Goal: Transaction & Acquisition: Purchase product/service

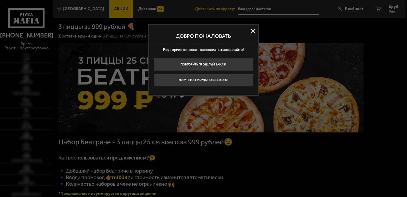
type input "[STREET_ADDRESS][PERSON_NAME]"
click at [252, 31] on button at bounding box center [253, 31] width 9 height 9
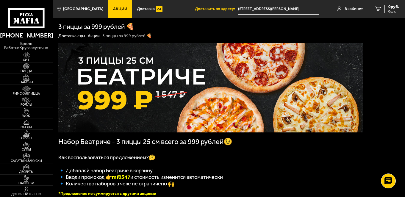
scroll to position [119, 0]
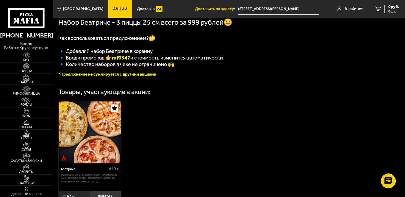
click at [127, 60] on b "mf0347" at bounding box center [121, 58] width 18 height 7
copy b "mf0347"
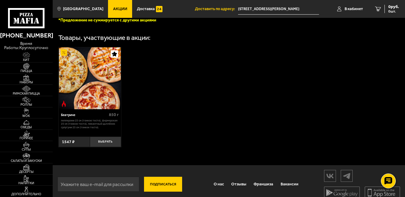
scroll to position [185, 0]
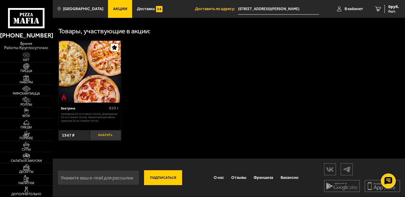
click at [102, 135] on button "Выбрать" at bounding box center [105, 135] width 31 height 10
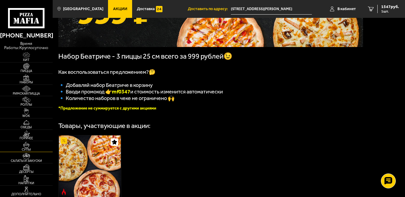
scroll to position [88, 0]
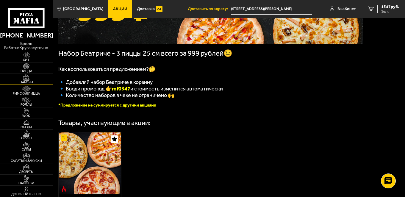
click at [27, 79] on img at bounding box center [26, 77] width 16 height 6
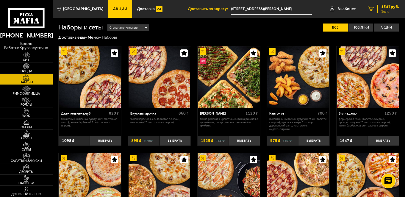
click at [388, 7] on span "1547 руб." at bounding box center [391, 7] width 18 height 4
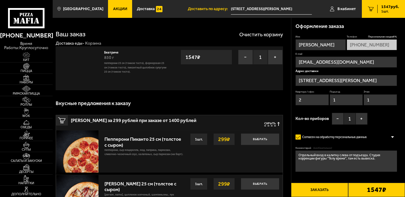
type input "[STREET_ADDRESS]"
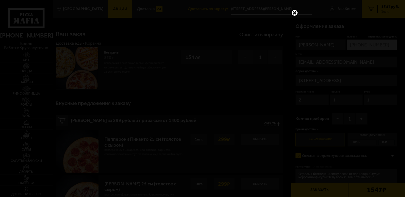
click at [293, 12] on link at bounding box center [295, 13] width 8 height 8
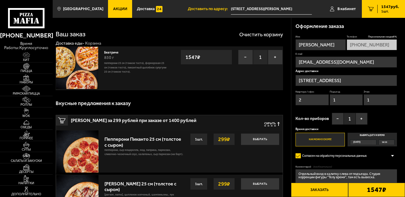
click at [291, 8] on input "[STREET_ADDRESS][PERSON_NAME]" at bounding box center [271, 9] width 81 height 11
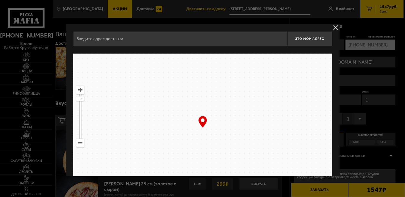
type input "Заневский проспект, 4"
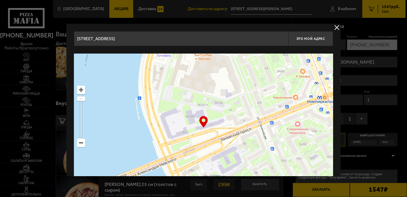
drag, startPoint x: 200, startPoint y: 141, endPoint x: 206, endPoint y: 140, distance: 7.0
click at [206, 140] on ymaps at bounding box center [203, 128] width 259 height 149
click at [309, 38] on span "Это мой адрес" at bounding box center [310, 39] width 29 height 4
type input "Заневский проспект, 4"
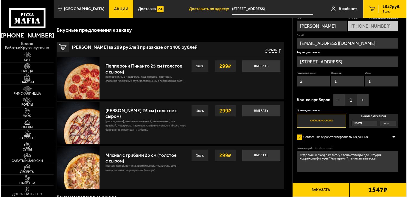
scroll to position [74, 0]
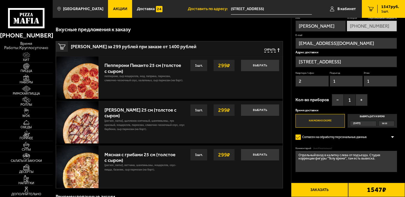
click at [318, 195] on button "Заказать" at bounding box center [319, 190] width 57 height 14
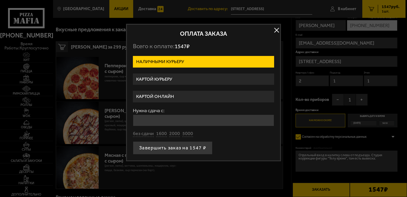
click at [161, 95] on label "Картой онлайн" at bounding box center [203, 97] width 141 height 12
click at [0, 0] on input "Картой онлайн" at bounding box center [0, 0] width 0 height 0
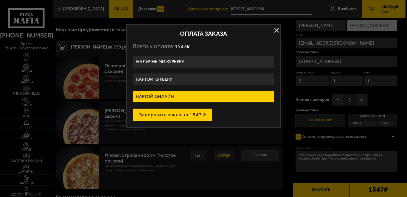
click at [181, 118] on button "Завершить заказ на 1547 ₽" at bounding box center [173, 114] width 80 height 13
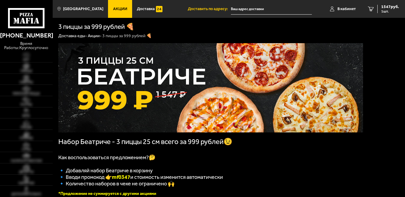
type input "[STREET_ADDRESS][PERSON_NAME]"
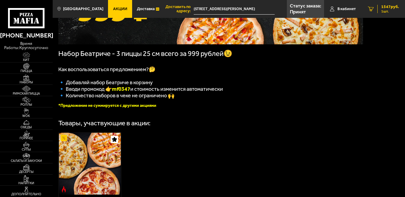
scroll to position [97, 0]
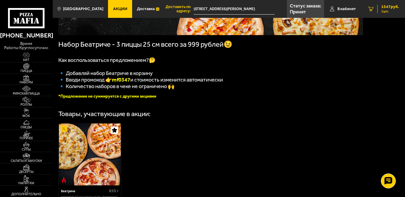
click at [388, 9] on span "1547 руб." at bounding box center [391, 7] width 18 height 4
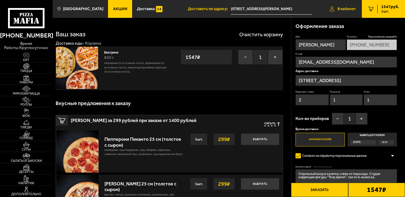
click at [345, 12] on link "В кабинет" at bounding box center [343, 9] width 38 height 18
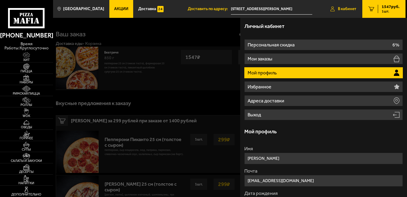
type input "[STREET_ADDRESS][PERSON_NAME]"
click at [391, 5] on span "1547 руб." at bounding box center [391, 7] width 18 height 4
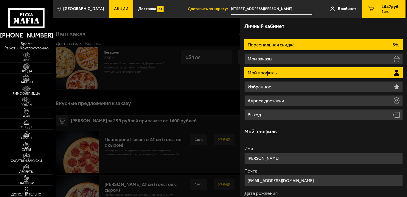
click at [307, 49] on li "Персональная скидка 6%" at bounding box center [323, 44] width 158 height 11
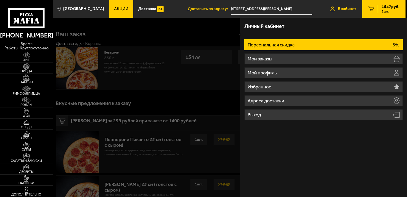
click at [342, 8] on span "В кабинет" at bounding box center [347, 9] width 18 height 4
click at [218, 101] on div at bounding box center [256, 116] width 407 height 197
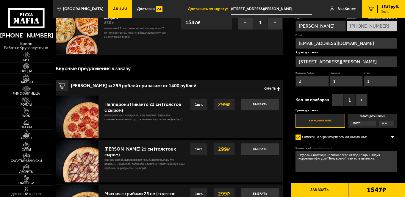
scroll to position [35, 0]
click at [360, 100] on button "+" at bounding box center [362, 100] width 12 height 12
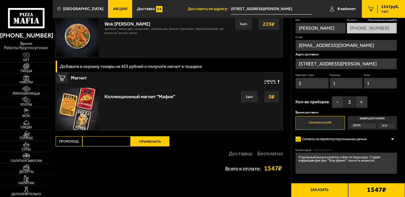
scroll to position [559, 0]
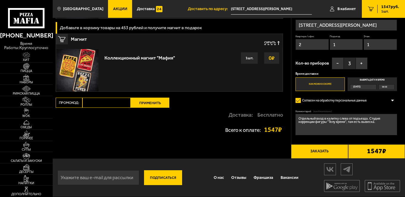
click at [117, 99] on input "Промокод:" at bounding box center [107, 103] width 48 height 10
paste input "mf0347"
type input "mf0347"
click at [144, 105] on button "Применить" at bounding box center [150, 103] width 39 height 10
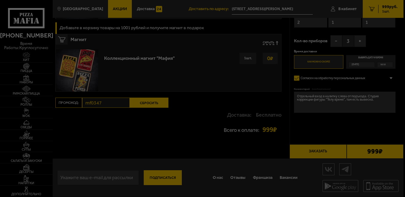
scroll to position [431, 0]
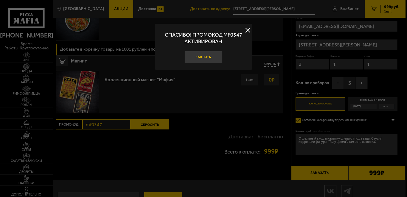
click at [206, 57] on button "Закрыть" at bounding box center [203, 57] width 38 height 13
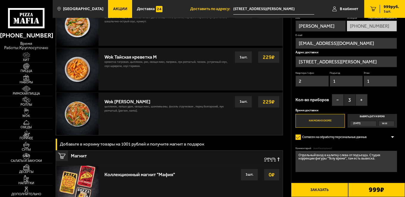
scroll to position [336, 0]
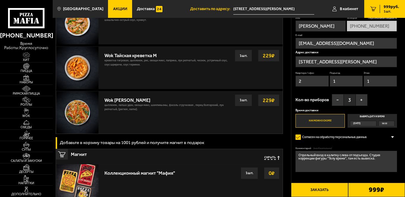
click at [281, 9] on input "[STREET_ADDRESS][PERSON_NAME]" at bounding box center [274, 9] width 81 height 11
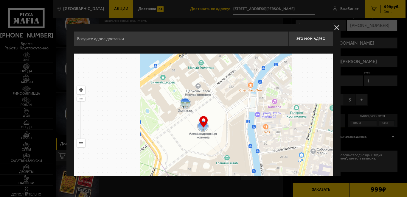
type input "Заневский проспект, 4"
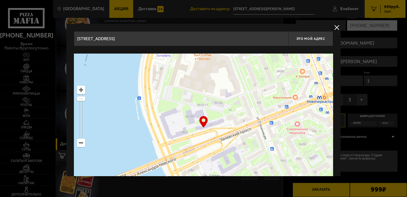
click at [208, 134] on ymaps at bounding box center [203, 128] width 259 height 149
click at [301, 42] on button "Это мой адрес" at bounding box center [310, 38] width 45 height 15
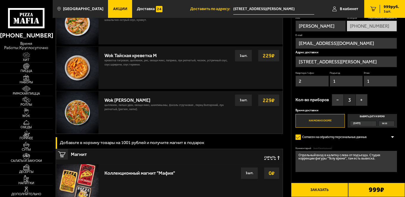
click at [362, 61] on input "[STREET_ADDRESS][PERSON_NAME]" at bounding box center [346, 61] width 101 height 11
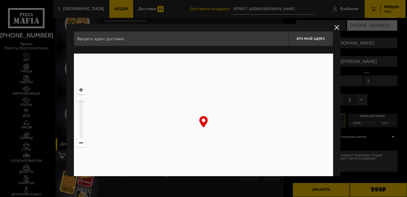
type input "Заневский проспект, 4"
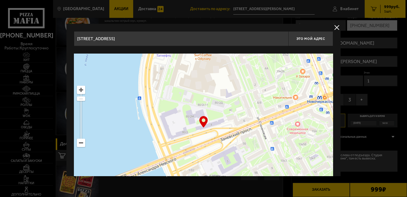
click at [205, 128] on ymaps at bounding box center [203, 128] width 259 height 149
click at [206, 127] on div "… © Яндекс Условия использования Открыть в Яндекс.Картах Создать свою карту" at bounding box center [203, 128] width 259 height 149
click at [301, 37] on span "Это мой адрес" at bounding box center [310, 39] width 29 height 4
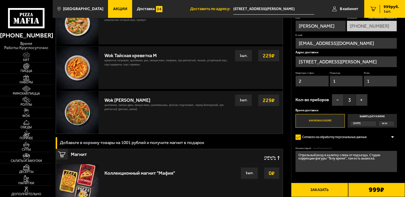
click at [380, 62] on input "[STREET_ADDRESS][PERSON_NAME]" at bounding box center [346, 61] width 101 height 11
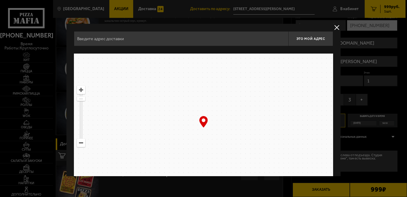
type input "Заневский проспект, 4"
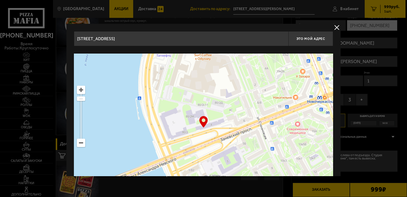
drag, startPoint x: 201, startPoint y: 123, endPoint x: 194, endPoint y: 126, distance: 7.6
click at [194, 126] on div "… © Яндекс Условия использования Открыть в Яндекс.Картах Создать свою карту" at bounding box center [203, 128] width 259 height 149
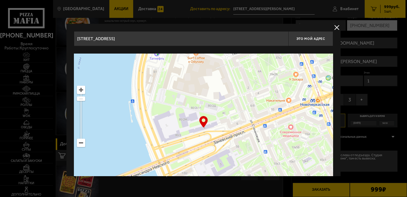
drag, startPoint x: 194, startPoint y: 126, endPoint x: 187, endPoint y: 129, distance: 7.5
click at [187, 129] on ymaps at bounding box center [203, 128] width 259 height 149
type input "Заневский проспект, 4"
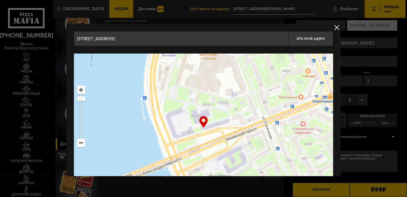
drag, startPoint x: 229, startPoint y: 139, endPoint x: 241, endPoint y: 135, distance: 12.6
click at [241, 135] on ymaps at bounding box center [203, 128] width 259 height 149
click at [297, 46] on button "Это мой адрес" at bounding box center [310, 38] width 45 height 15
type input "Заневский проспект, 4"
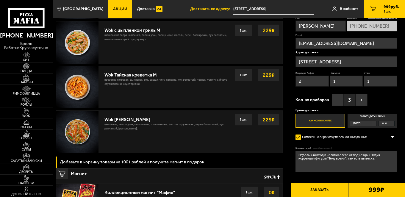
scroll to position [317, 0]
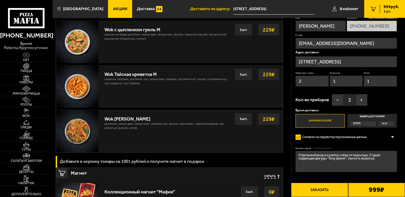
click at [264, 77] on strong "229 ₽" at bounding box center [269, 74] width 15 height 11
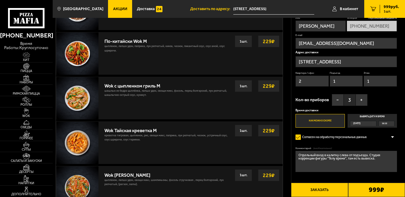
scroll to position [262, 0]
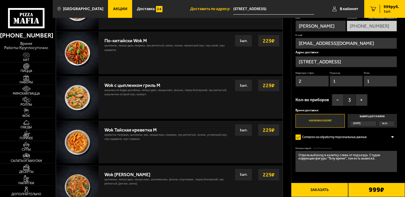
click at [266, 130] on strong "229 ₽" at bounding box center [269, 130] width 15 height 11
click at [135, 131] on div "Wok Тайская креветка M" at bounding box center [168, 128] width 126 height 9
click at [95, 135] on img at bounding box center [77, 142] width 42 height 42
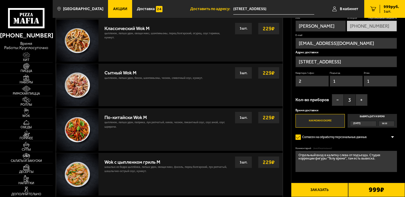
scroll to position [221, 0]
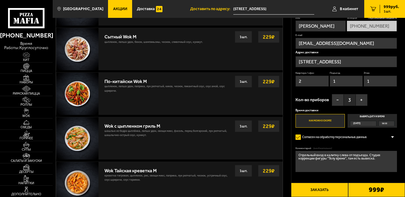
click at [209, 132] on p "шашлык из бедра цыплёнка, лапша удон, овощи микс, фасоль, перец болгарский, лук…" at bounding box center [168, 134] width 126 height 11
click at [133, 171] on div "Wok Тайская креветка M" at bounding box center [168, 169] width 126 height 9
click at [76, 174] on img at bounding box center [77, 183] width 42 height 42
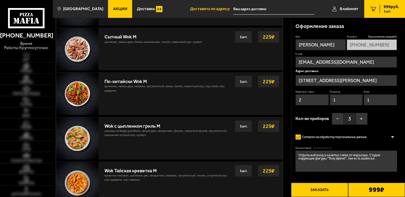
type input "[STREET_ADDRESS][PERSON_NAME]"
type input "[STREET_ADDRESS]"
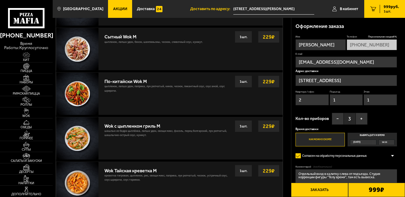
click at [133, 174] on div "Wok Тайская креветка M" at bounding box center [168, 169] width 126 height 9
click at [266, 173] on strong "229 ₽" at bounding box center [269, 170] width 15 height 11
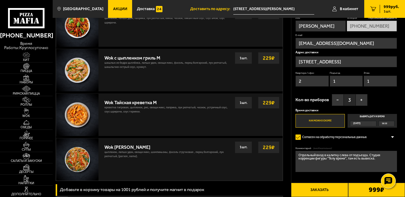
scroll to position [289, 0]
click at [271, 146] on strong "229 ₽" at bounding box center [269, 146] width 15 height 11
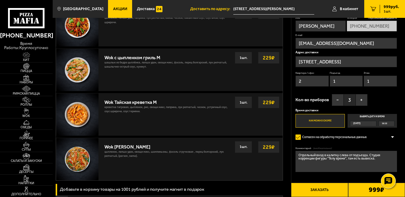
click at [271, 146] on strong "229 ₽" at bounding box center [269, 146] width 15 height 11
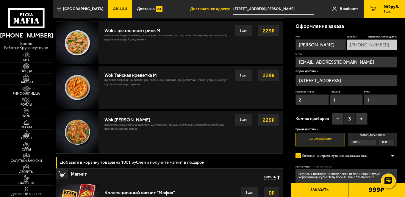
scroll to position [243, 0]
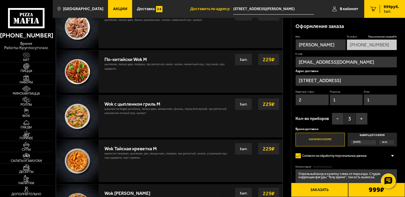
click at [73, 162] on img at bounding box center [77, 161] width 42 height 42
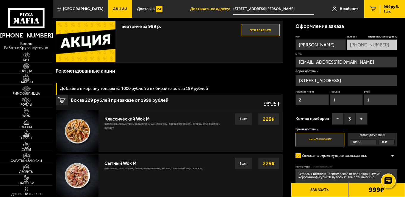
scroll to position [89, 0]
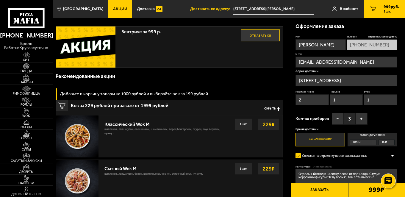
click at [194, 136] on p "цыпленок, лапша удон, овощи микс, шампиньоны, перец болгарский, огурец, соус те…" at bounding box center [168, 132] width 126 height 11
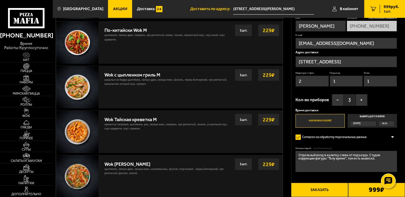
scroll to position [272, 0]
click at [26, 112] on img at bounding box center [26, 111] width 16 height 6
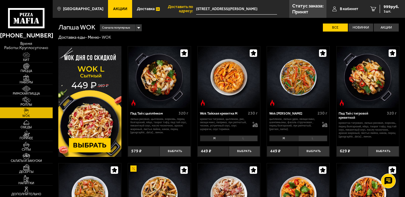
click at [211, 139] on li "M" at bounding box center [214, 139] width 29 height 6
click at [243, 139] on li "L" at bounding box center [243, 139] width 29 height 6
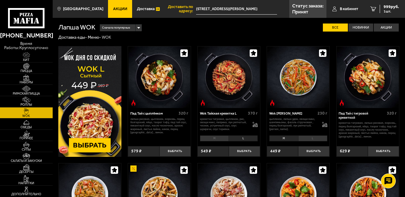
click at [219, 136] on li "M" at bounding box center [214, 139] width 29 height 6
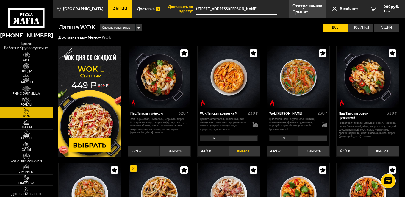
click at [238, 153] on button "Выбрать" at bounding box center [244, 151] width 31 height 10
click at [389, 8] on span "1421 руб." at bounding box center [391, 7] width 18 height 4
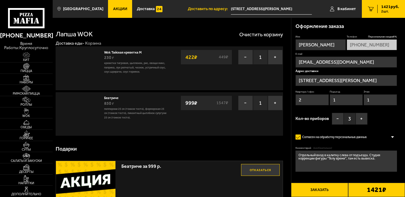
type input "Заневский проспект, 4"
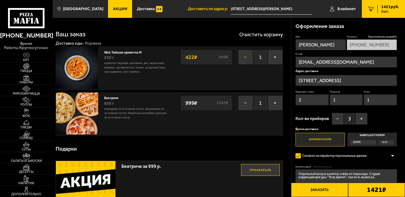
click at [246, 59] on button "−" at bounding box center [245, 57] width 15 height 15
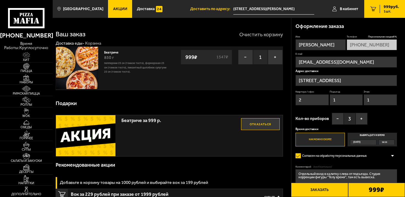
click at [261, 34] on button "Очистить корзину" at bounding box center [261, 34] width 44 height 5
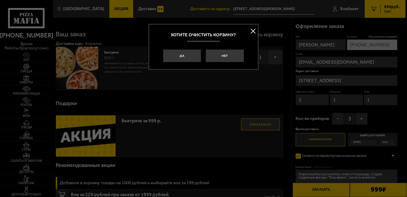
click at [253, 30] on button at bounding box center [253, 31] width 9 height 9
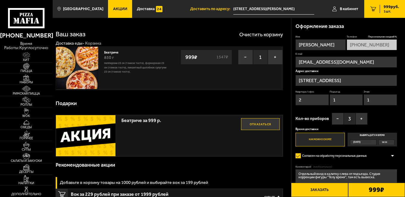
click at [196, 106] on div "Подарки" at bounding box center [170, 103] width 228 height 17
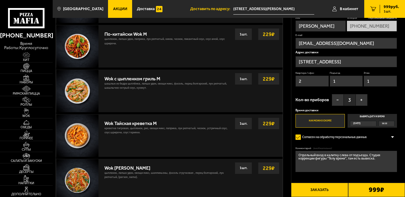
scroll to position [268, 0]
click at [267, 123] on strong "229 ₽" at bounding box center [269, 123] width 15 height 11
click at [174, 123] on div "Wok Тайская креветка M" at bounding box center [168, 121] width 126 height 9
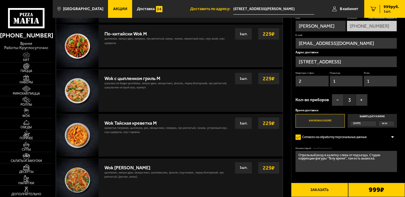
click at [174, 123] on div "Wok Тайская креветка M" at bounding box center [168, 121] width 126 height 9
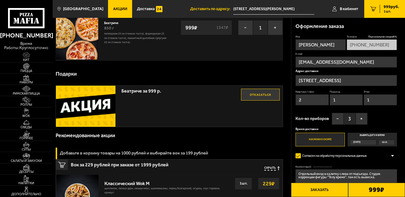
scroll to position [0, 0]
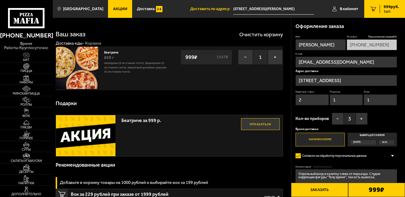
click at [320, 191] on button "Заказать" at bounding box center [319, 190] width 57 height 14
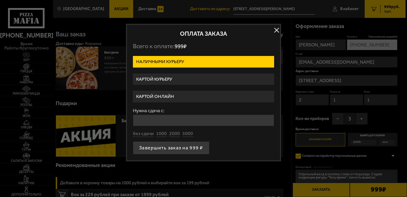
click at [165, 94] on label "Картой онлайн" at bounding box center [203, 97] width 141 height 12
click at [0, 0] on input "Картой онлайн" at bounding box center [0, 0] width 0 height 0
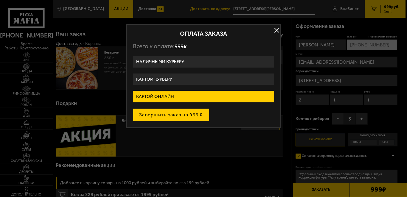
click at [165, 113] on button "Завершить заказ на 999 ₽" at bounding box center [171, 114] width 77 height 13
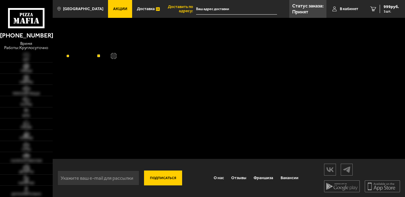
type input "[STREET_ADDRESS][PERSON_NAME]"
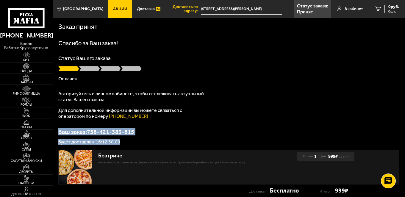
drag, startPoint x: 58, startPoint y: 132, endPoint x: 134, endPoint y: 143, distance: 77.1
click at [134, 143] on div "Заказ принят [PERSON_NAME] за Ваш заказ! Статус Вашего заказа [PERSON_NAME] Авт…" at bounding box center [229, 110] width 353 height 184
copy div "Ваш заказ: 758-421-383-815 Будет доставлен: 16:12 30.09"
